Goal: Transaction & Acquisition: Purchase product/service

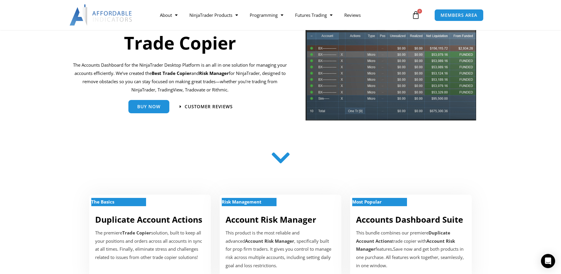
scroll to position [39, 0]
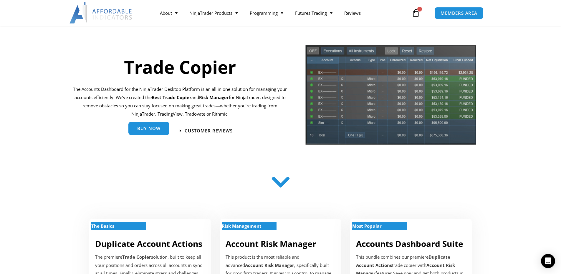
click at [151, 131] on span "Buy Now" at bounding box center [148, 128] width 23 height 4
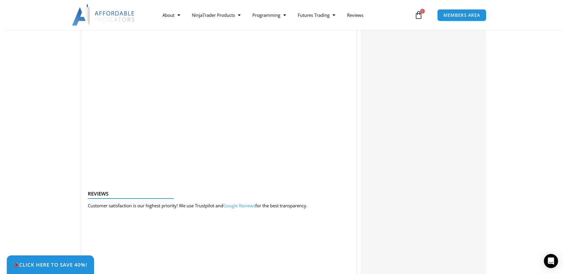
scroll to position [629, 0]
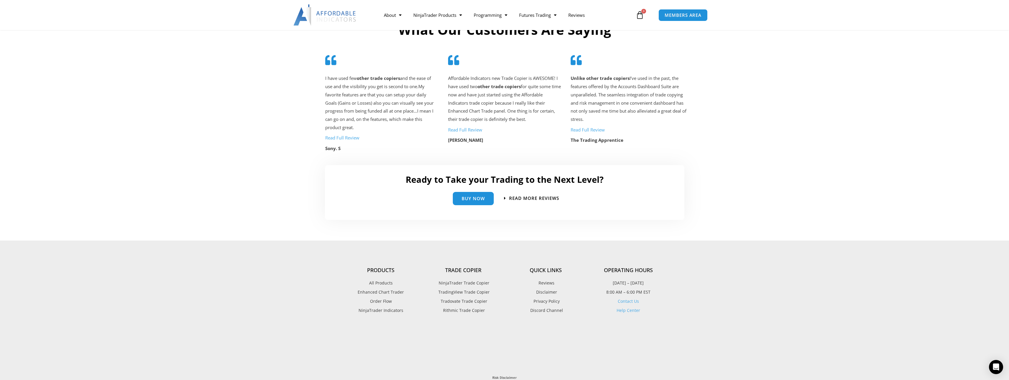
scroll to position [1238, 0]
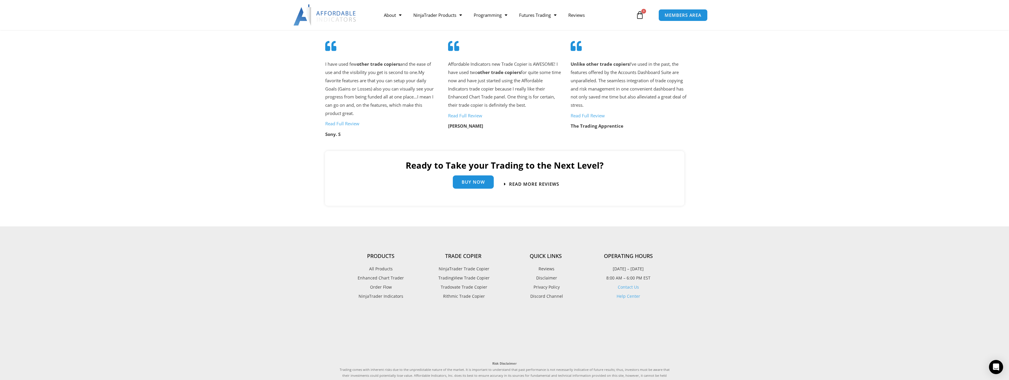
click at [468, 182] on span "Buy Now" at bounding box center [473, 182] width 23 height 4
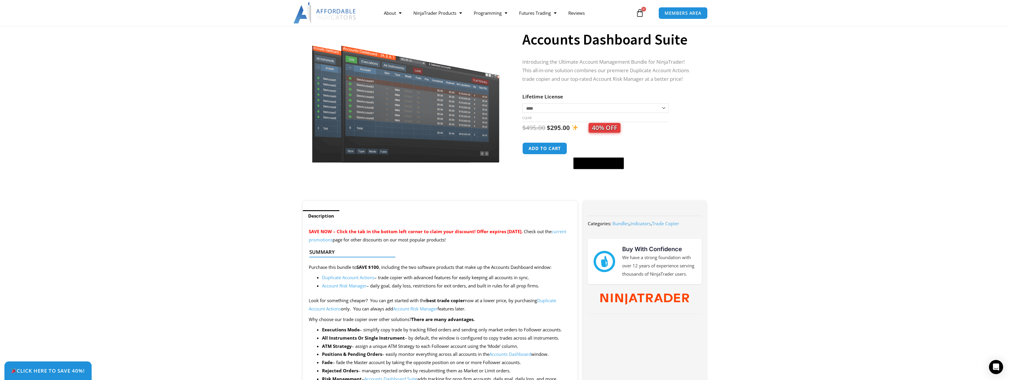
scroll to position [59, 0]
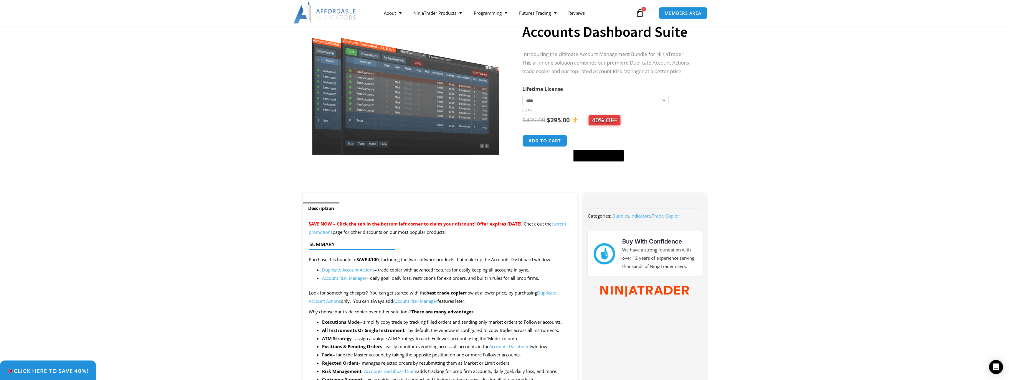
click at [80, 371] on span "Click Here to save 40%!" at bounding box center [47, 371] width 81 height 6
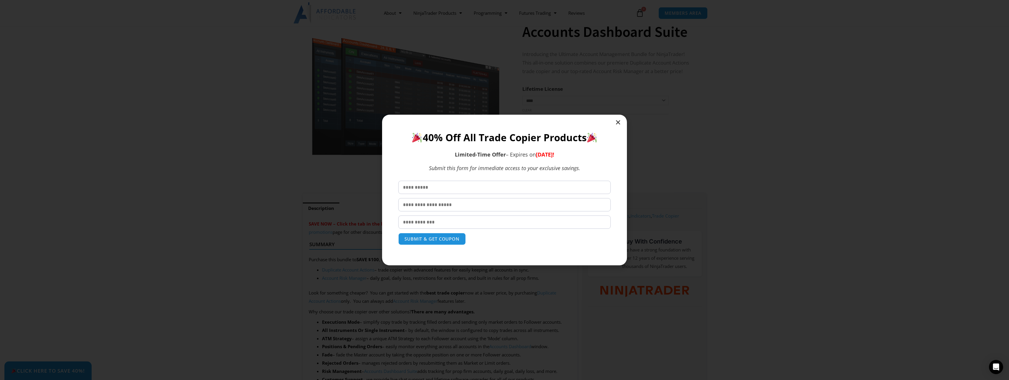
click at [619, 122] on icon "Close" at bounding box center [618, 122] width 6 height 6
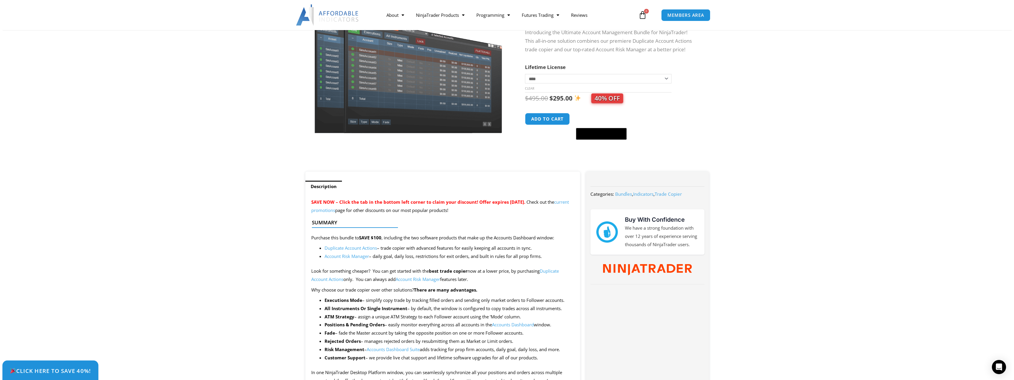
scroll to position [0, 0]
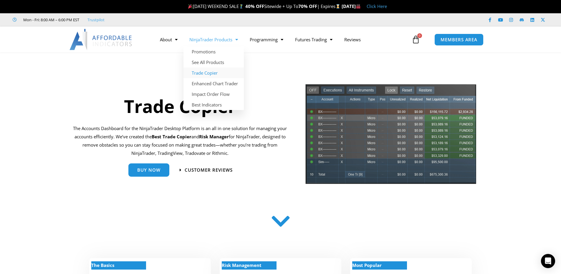
click at [237, 40] on span "Menu" at bounding box center [236, 39] width 6 height 10
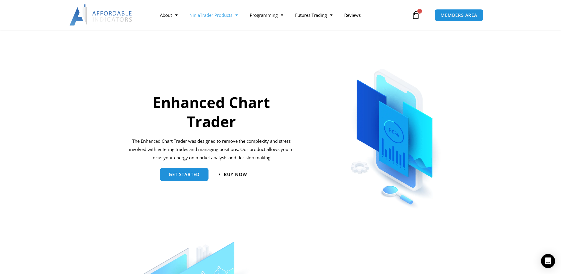
scroll to position [256, 0]
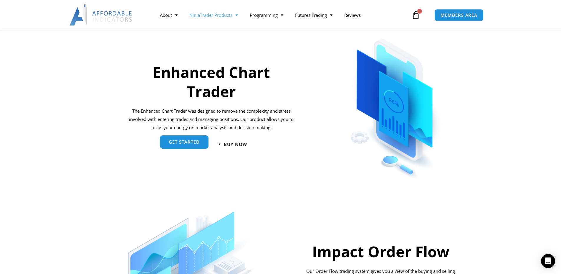
click at [199, 144] on span "get started" at bounding box center [184, 142] width 31 height 4
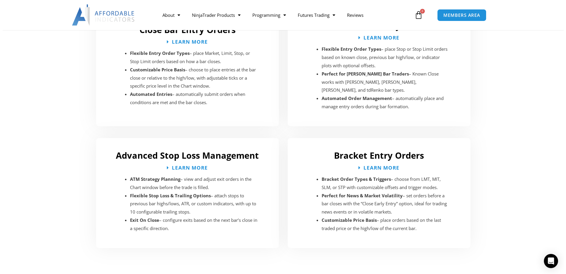
scroll to position [904, 0]
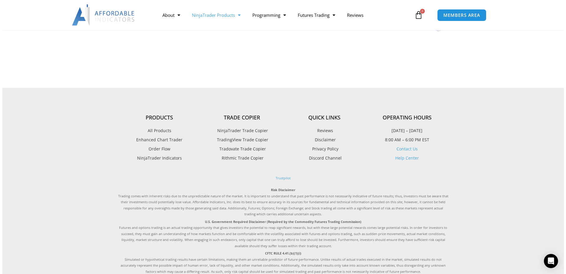
scroll to position [727, 0]
